Goal: Find specific page/section: Find specific page/section

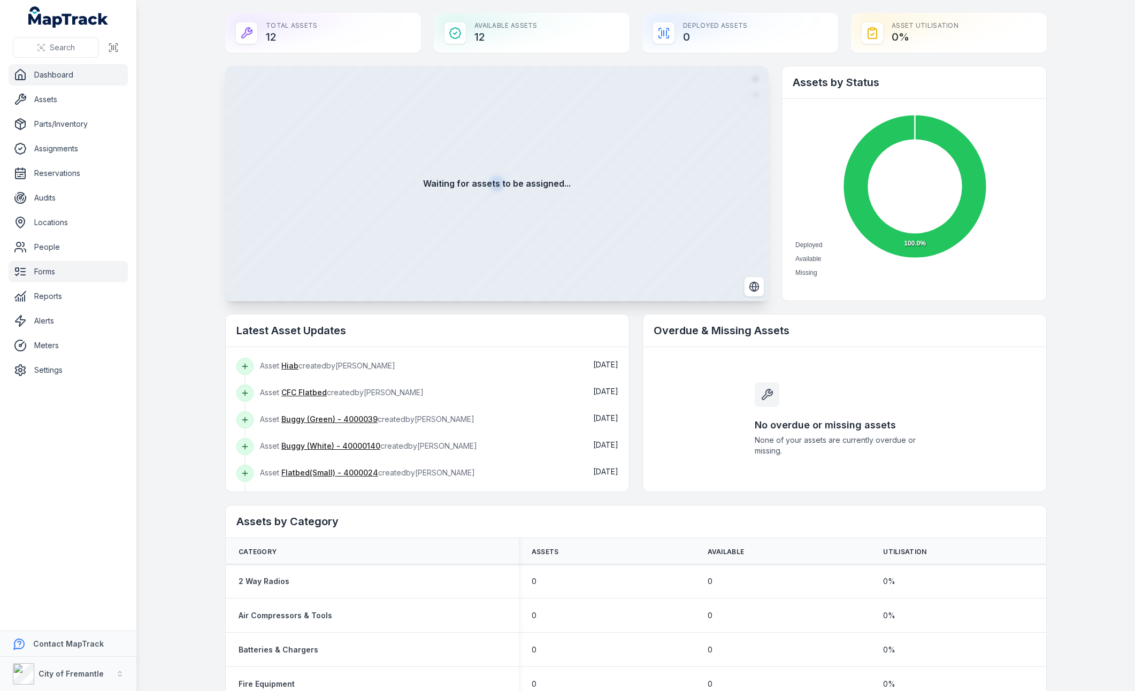
click at [51, 270] on link "Forms" at bounding box center [68, 271] width 119 height 21
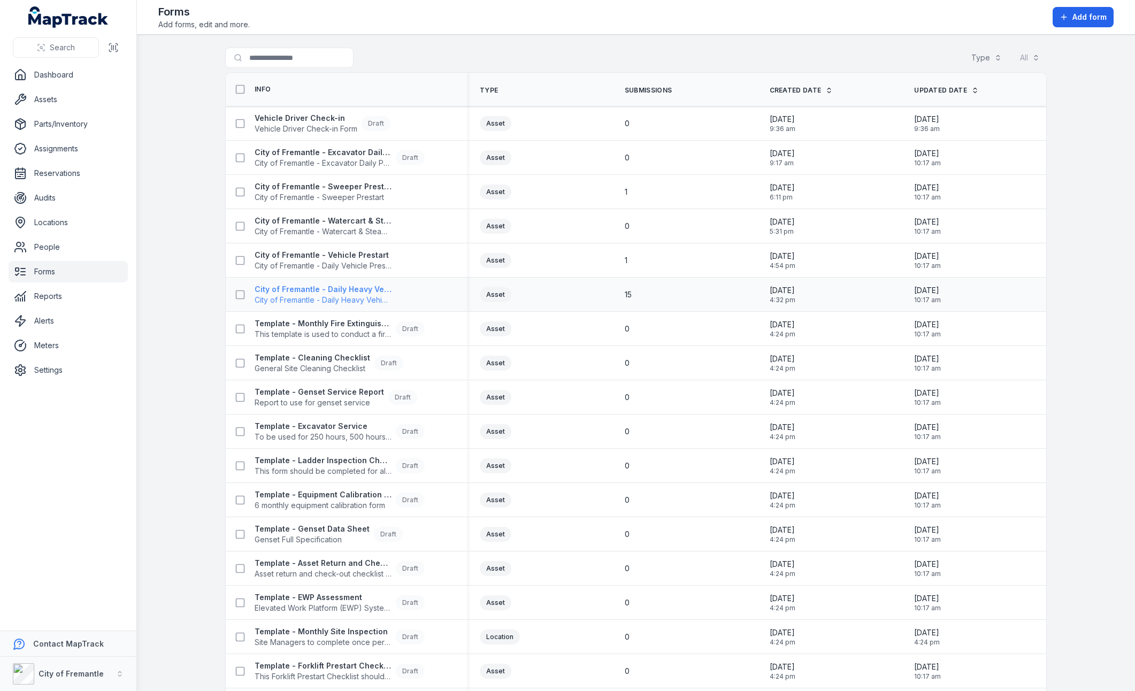
click at [340, 299] on span "City of Fremantle - Daily Heavy Vehicle Prestart" at bounding box center [323, 300] width 137 height 11
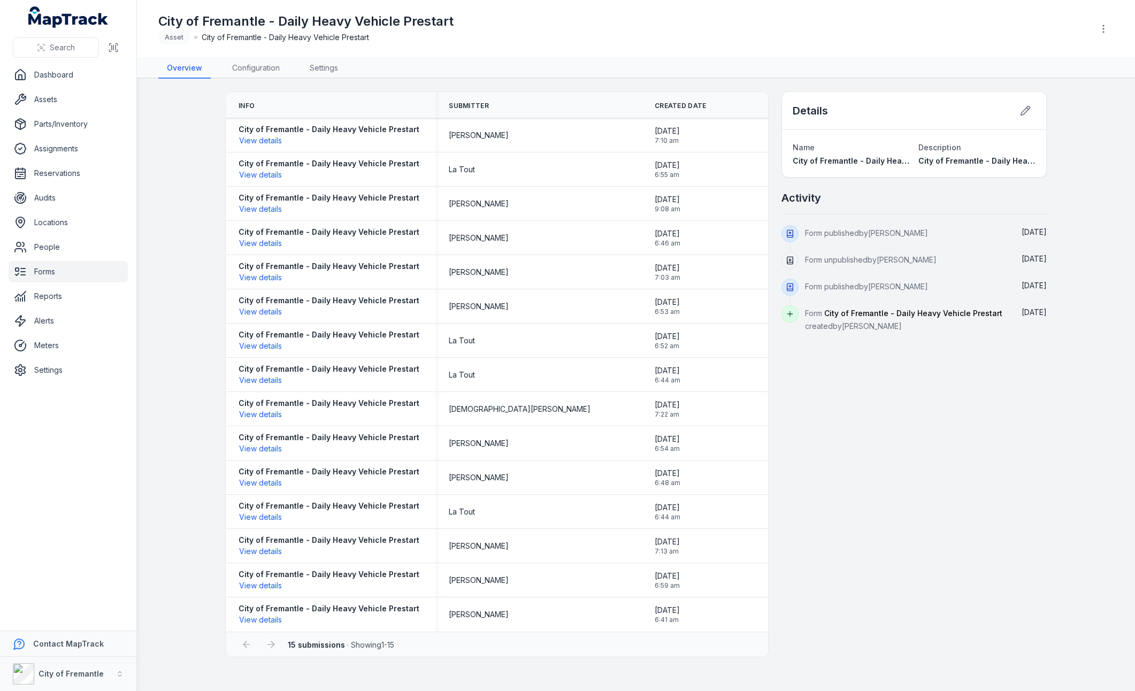
click at [50, 269] on link "Forms" at bounding box center [68, 271] width 119 height 21
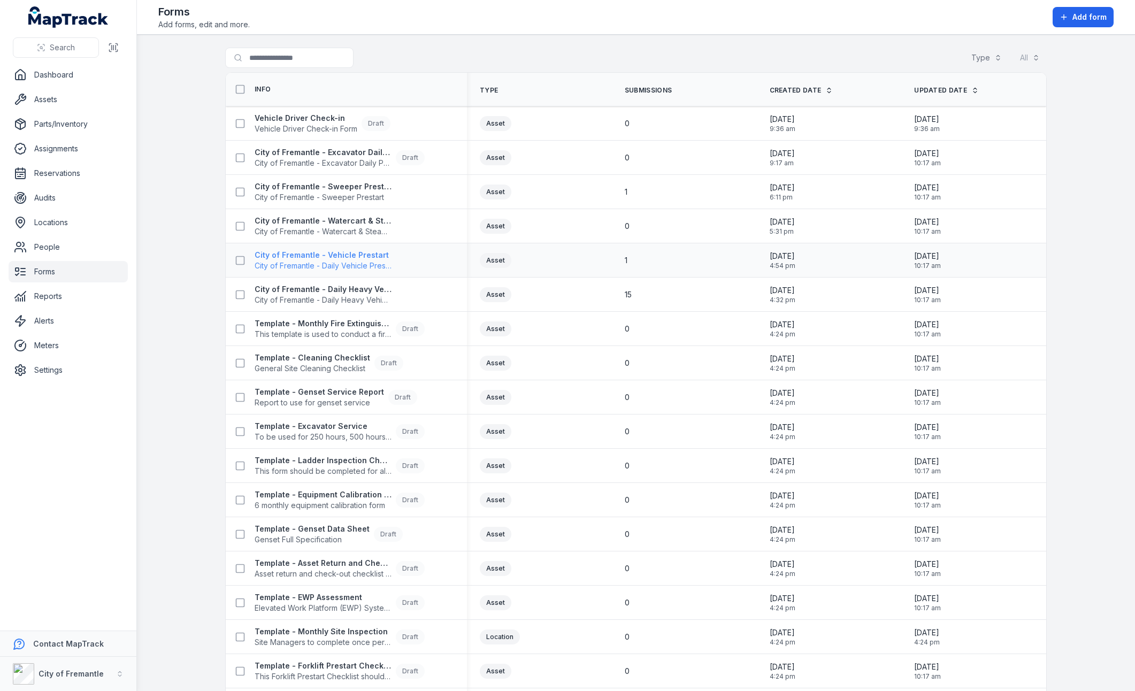
click at [330, 266] on span "City of Fremantle - Daily Vehicle Prestart" at bounding box center [323, 266] width 137 height 11
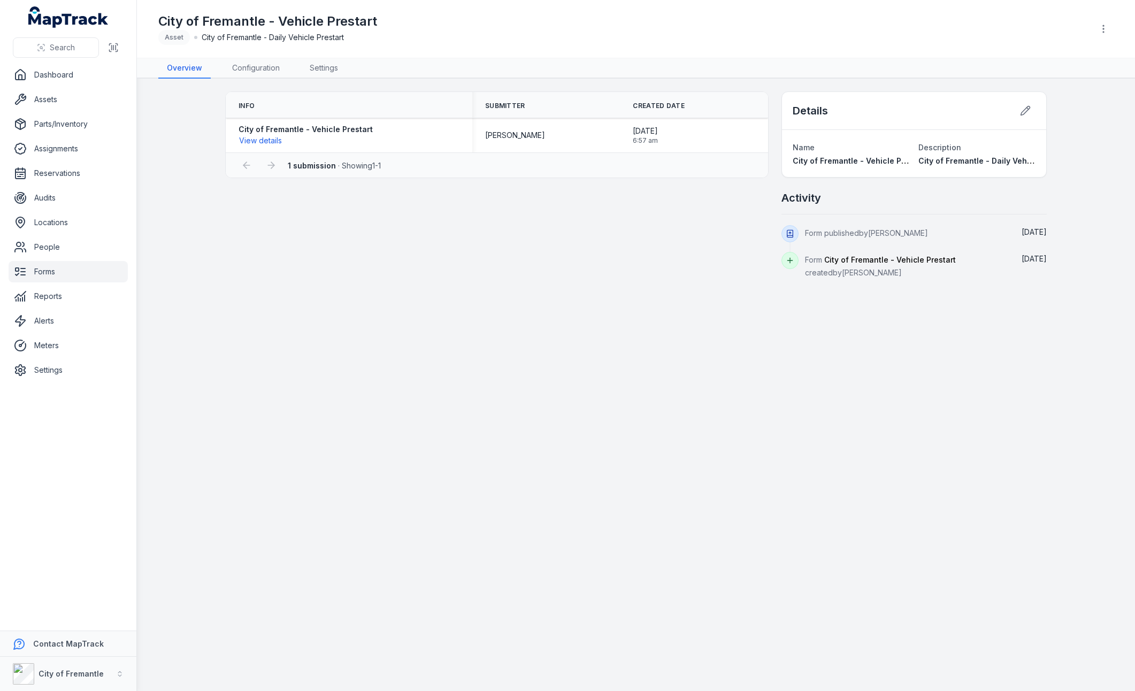
click at [344, 252] on div "Info Submitter Created Date City of Fremantle - Vehicle Prestart View details […" at bounding box center [636, 184] width 822 height 187
